Goal: Find specific page/section: Find specific page/section

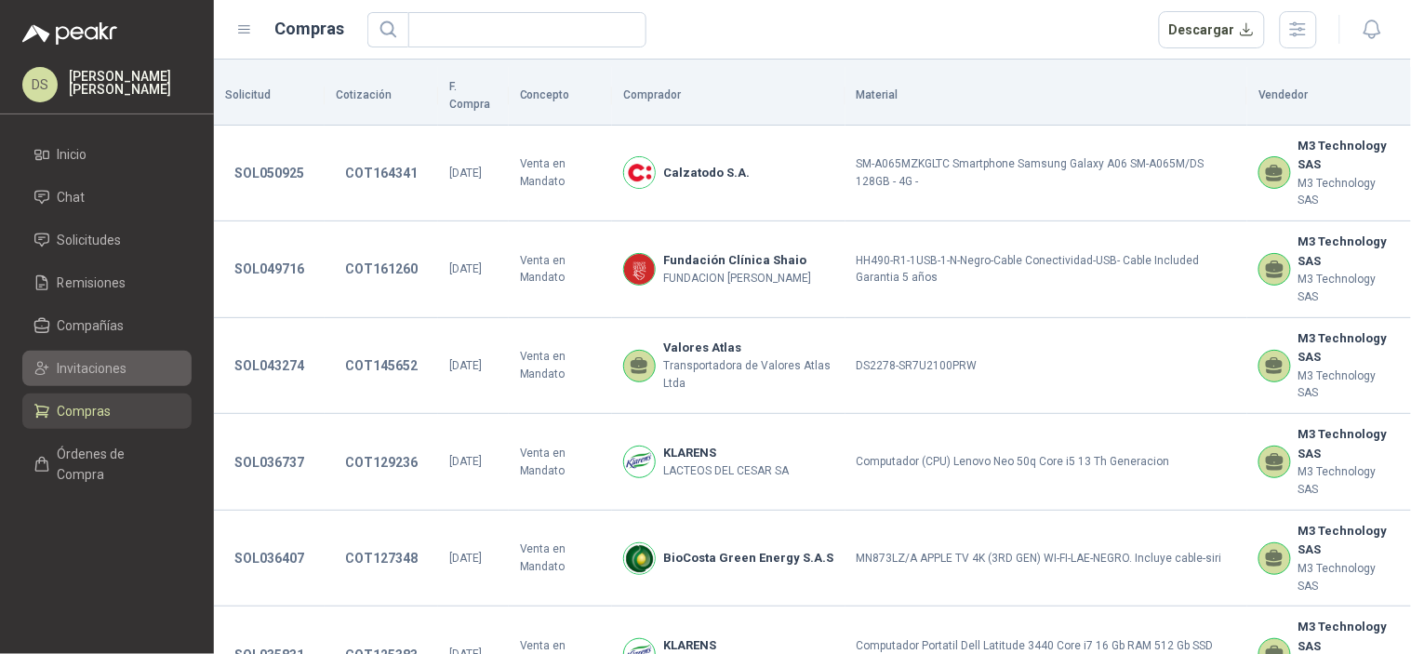
click at [102, 375] on span "Invitaciones" at bounding box center [93, 368] width 70 height 20
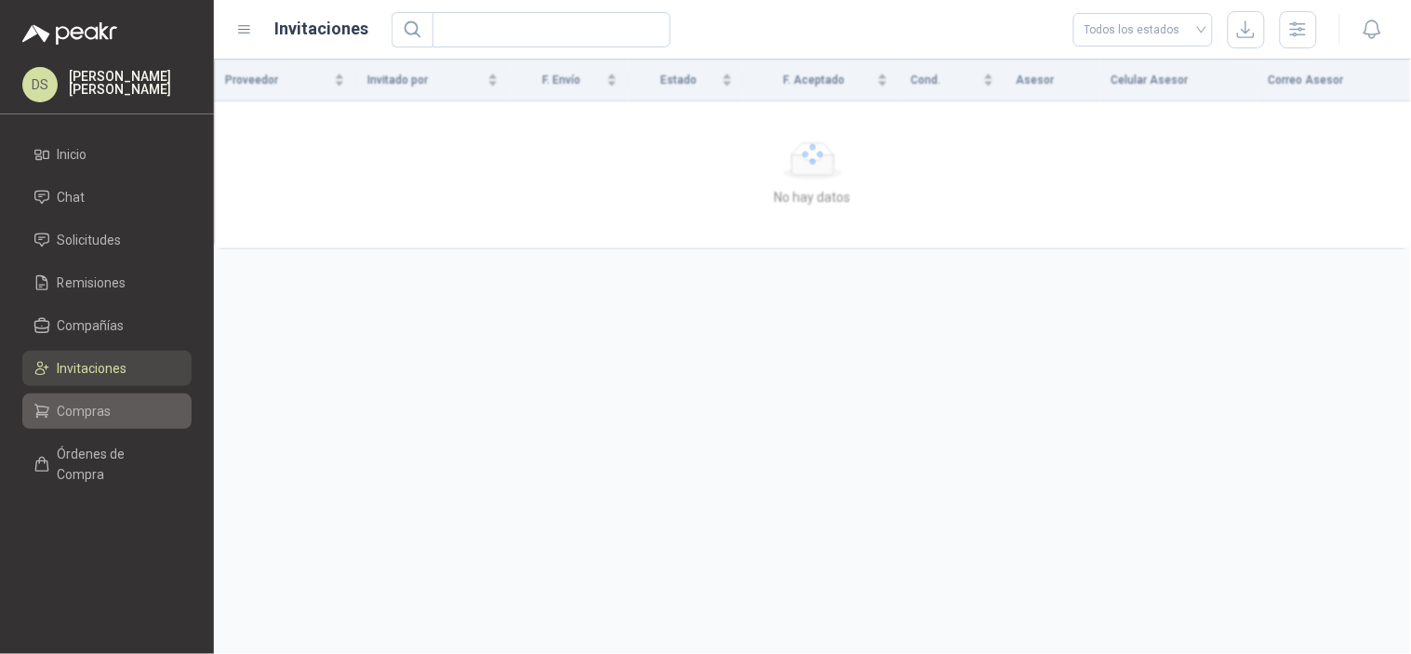
click at [108, 411] on span "Compras" at bounding box center [85, 411] width 54 height 20
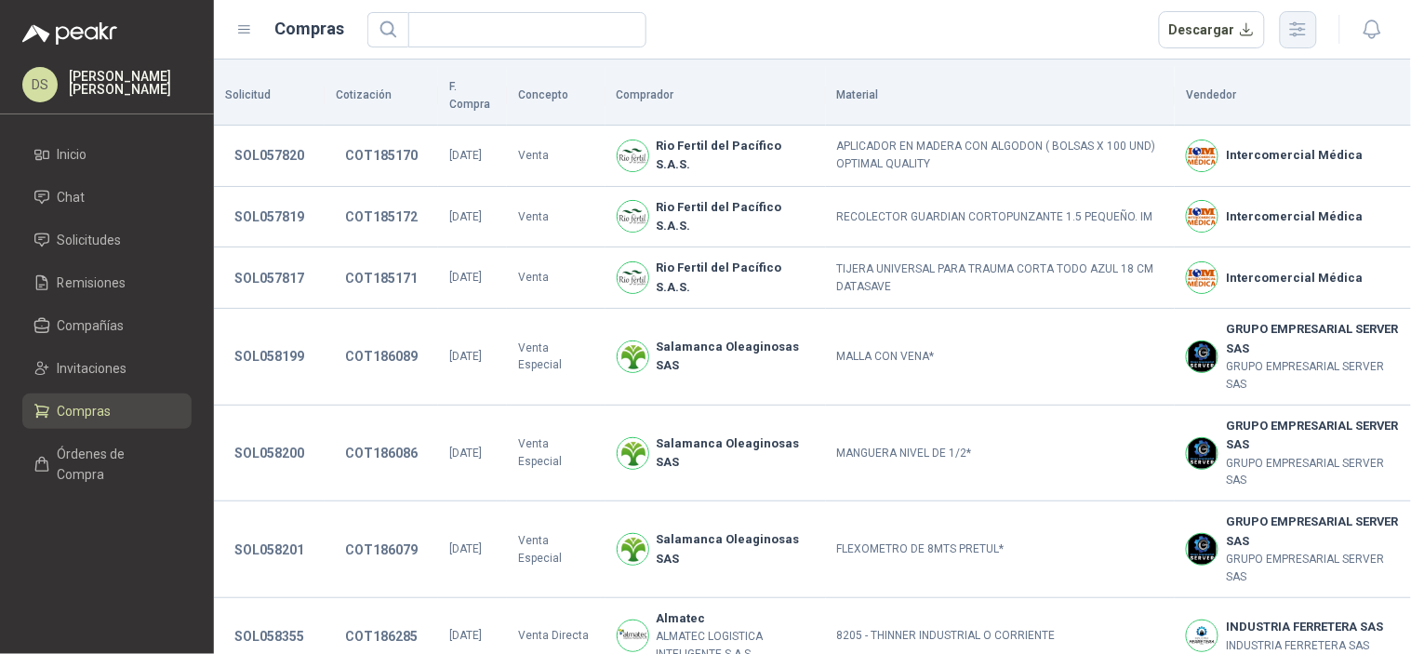
click at [1296, 45] on button "button" at bounding box center [1298, 29] width 37 height 37
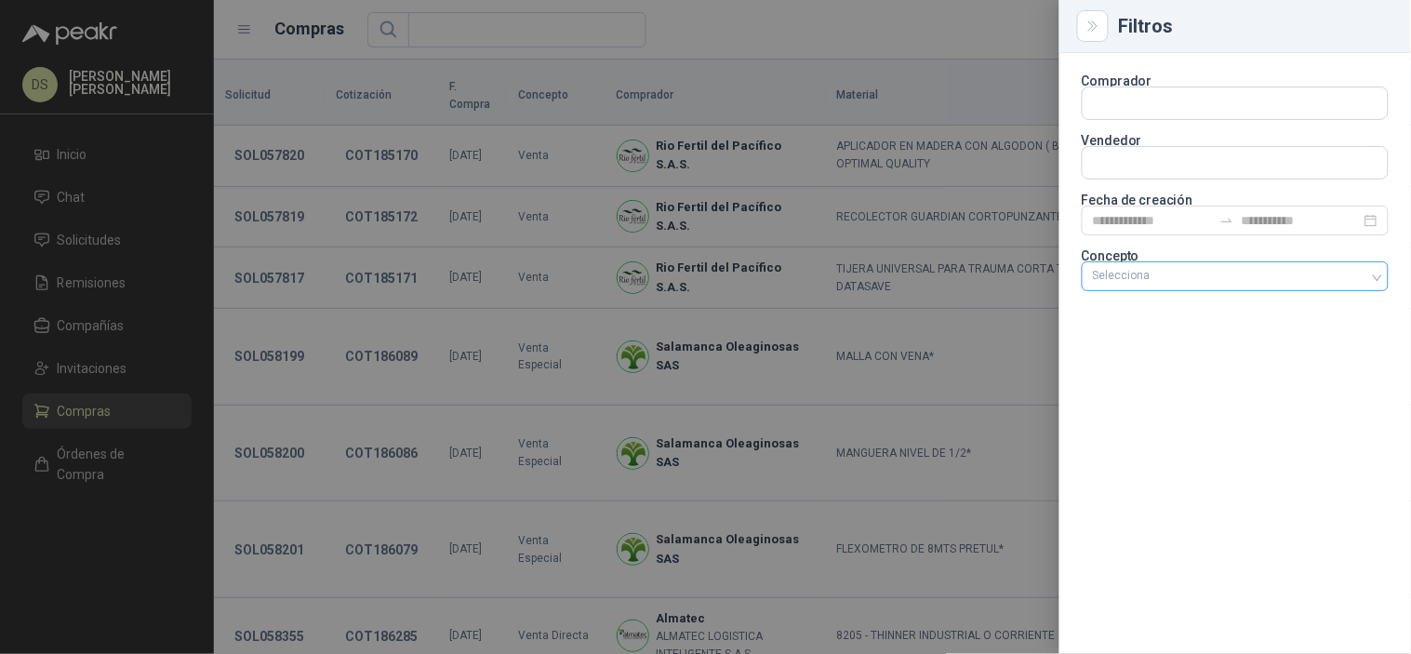
drag, startPoint x: 1191, startPoint y: 274, endPoint x: 1189, endPoint y: 283, distance: 9.5
click at [1191, 274] on div at bounding box center [1226, 276] width 280 height 13
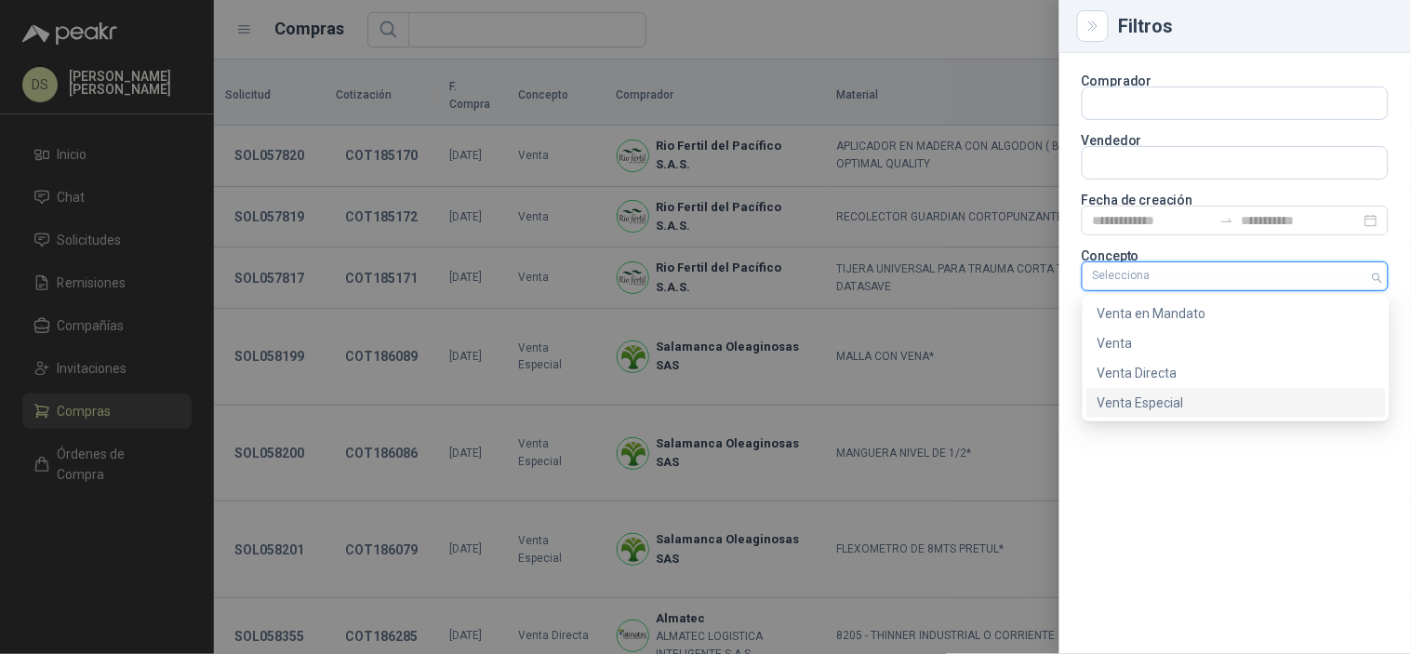
click at [1176, 393] on div "Venta Especial" at bounding box center [1236, 403] width 277 height 20
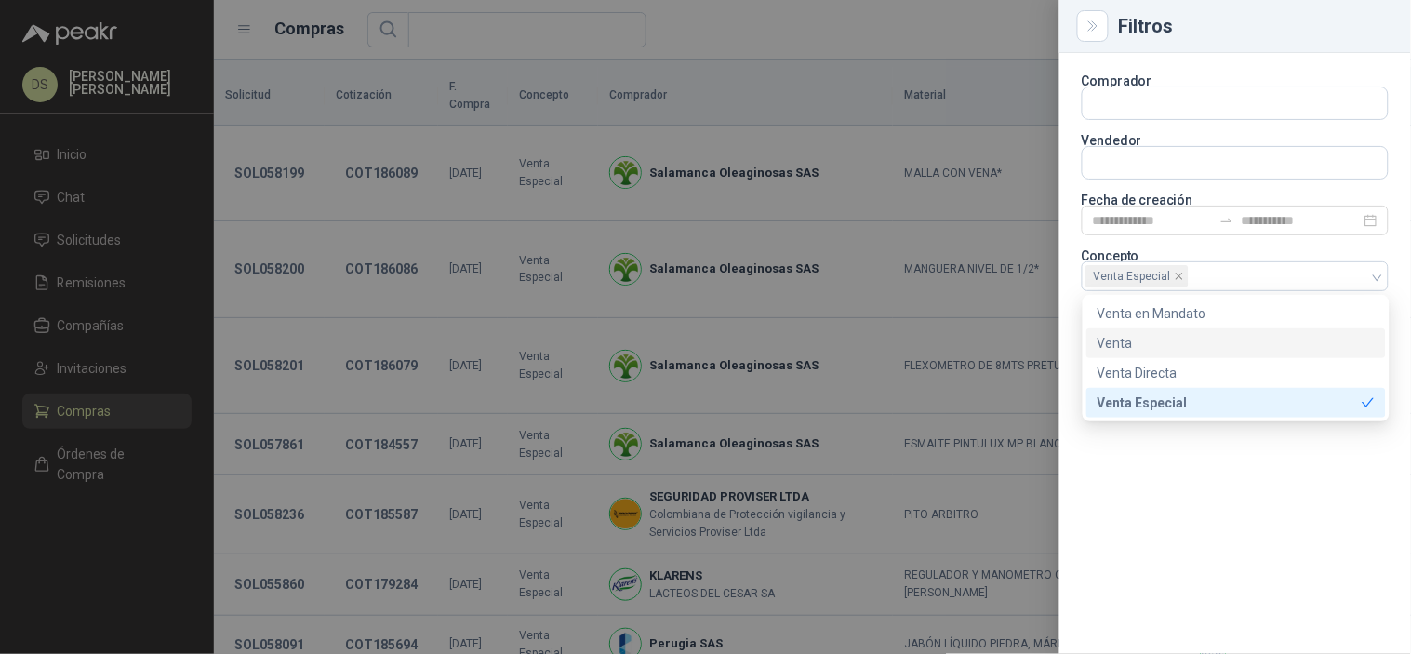
click at [901, 32] on div at bounding box center [705, 327] width 1411 height 654
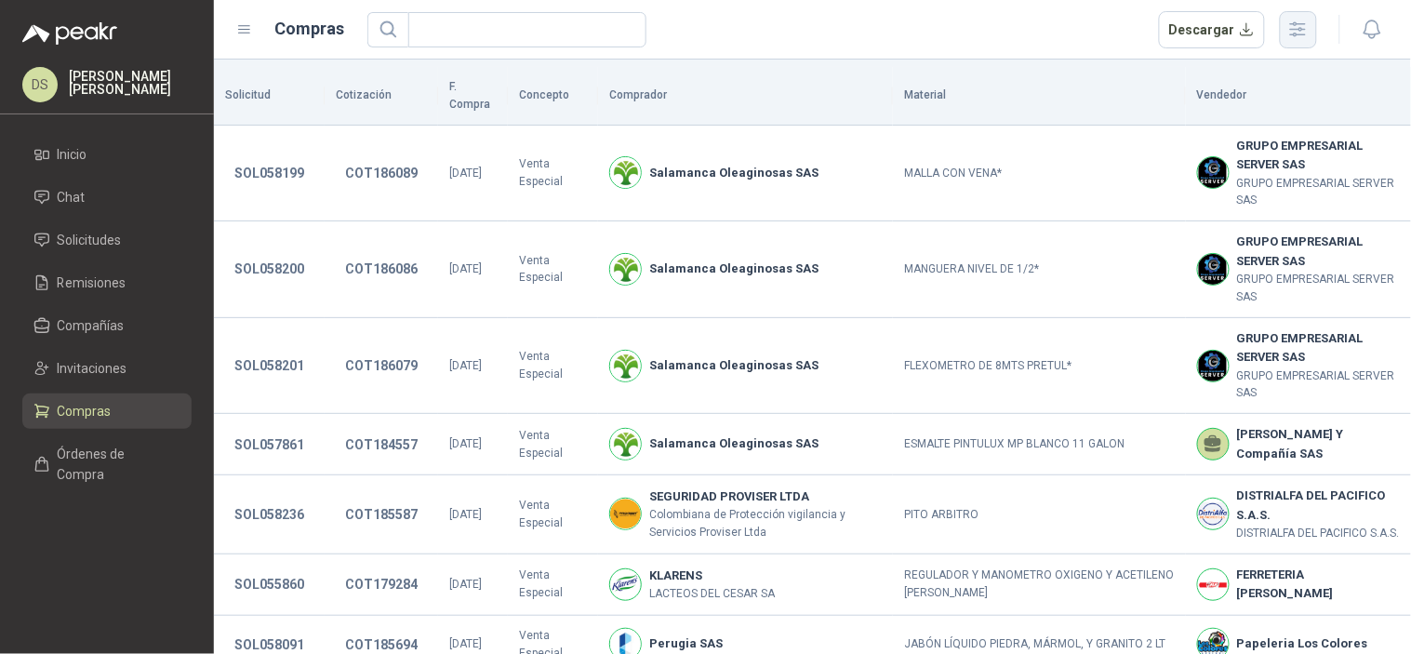
click at [1313, 33] on button "button" at bounding box center [1298, 29] width 37 height 37
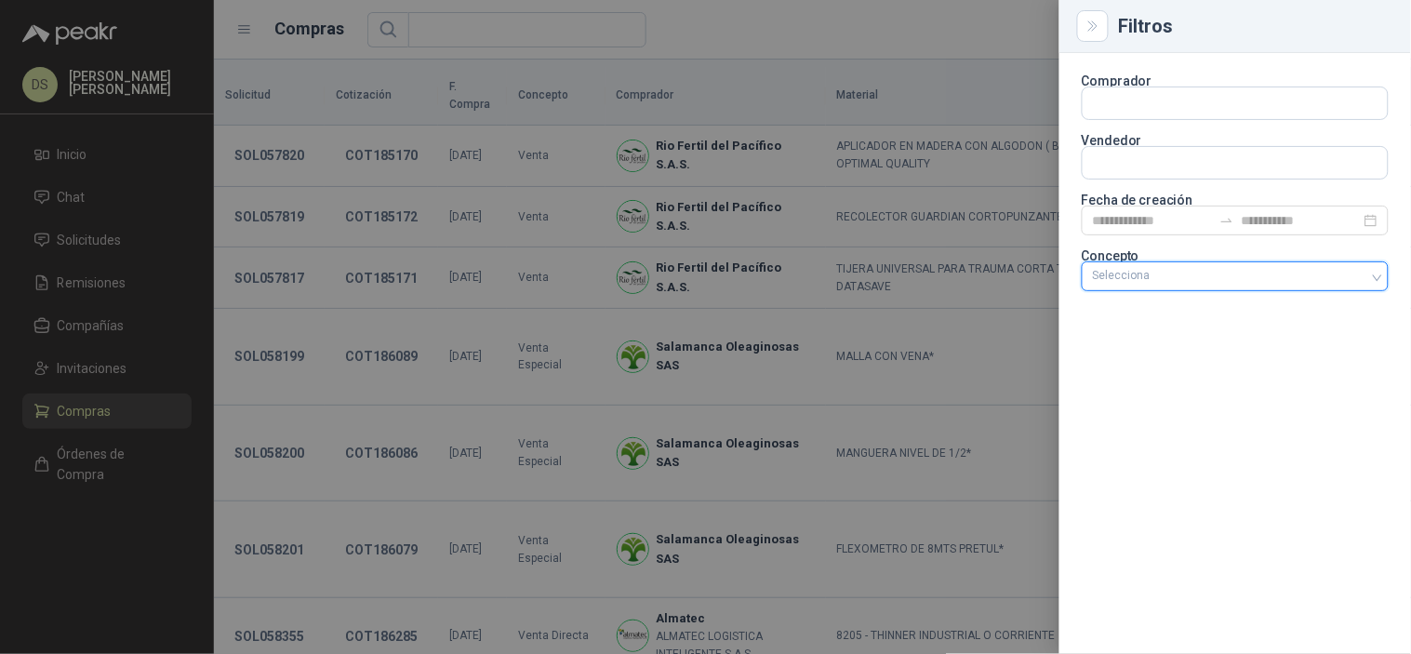
click at [1341, 291] on div "Selecciona" at bounding box center [1235, 277] width 307 height 33
click at [1318, 282] on div at bounding box center [1226, 276] width 280 height 13
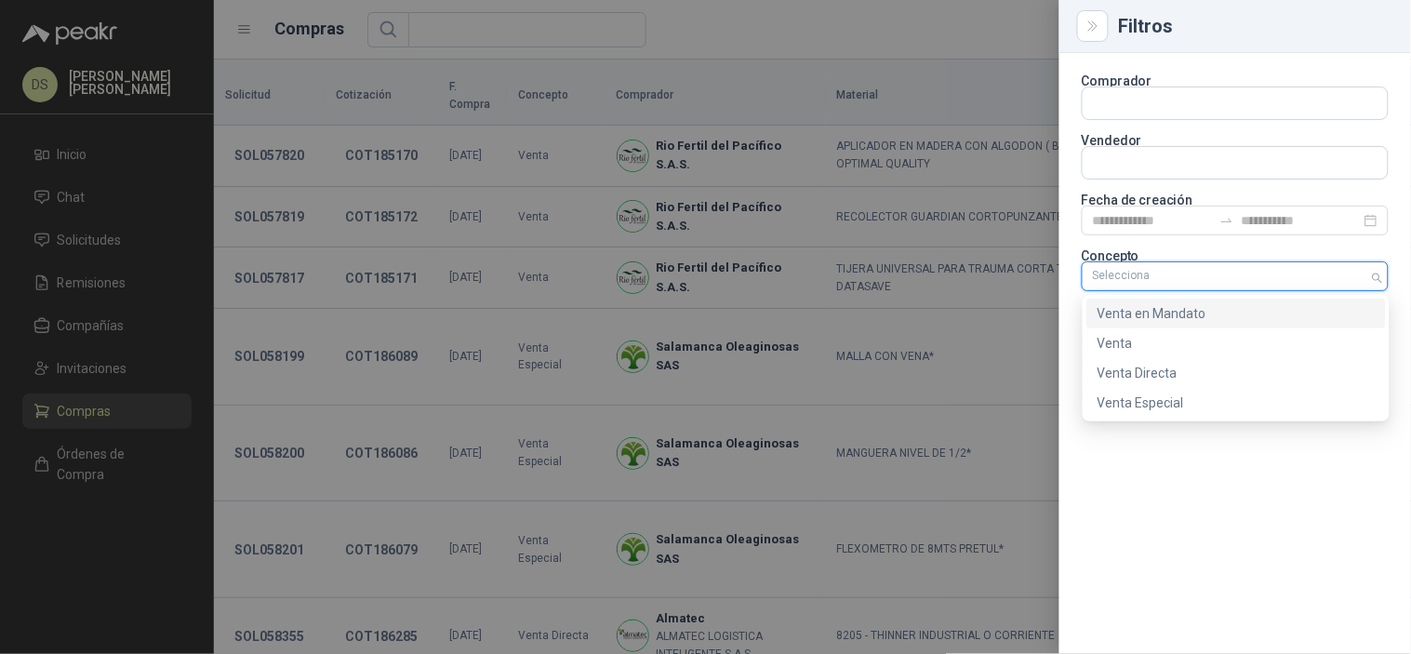
click at [1262, 317] on div "Venta en Mandato" at bounding box center [1236, 313] width 277 height 20
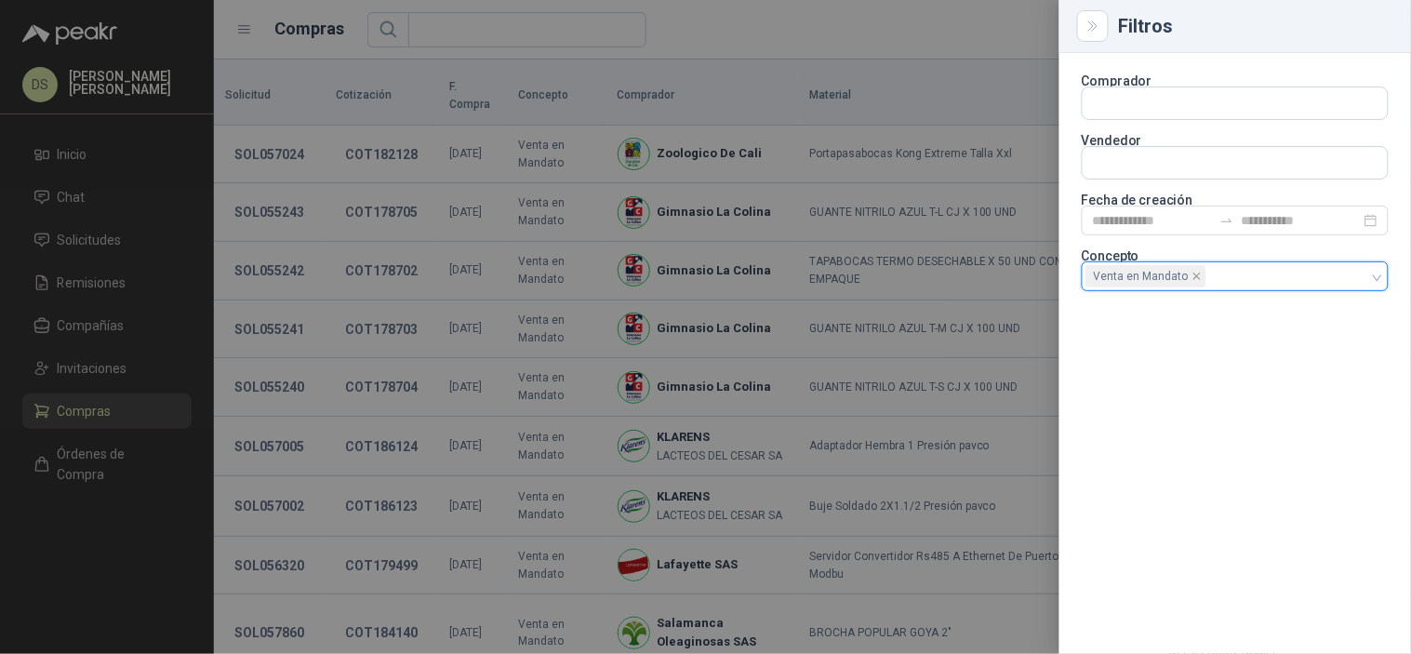
click at [784, 51] on div at bounding box center [705, 327] width 1411 height 654
